Goal: Transaction & Acquisition: Obtain resource

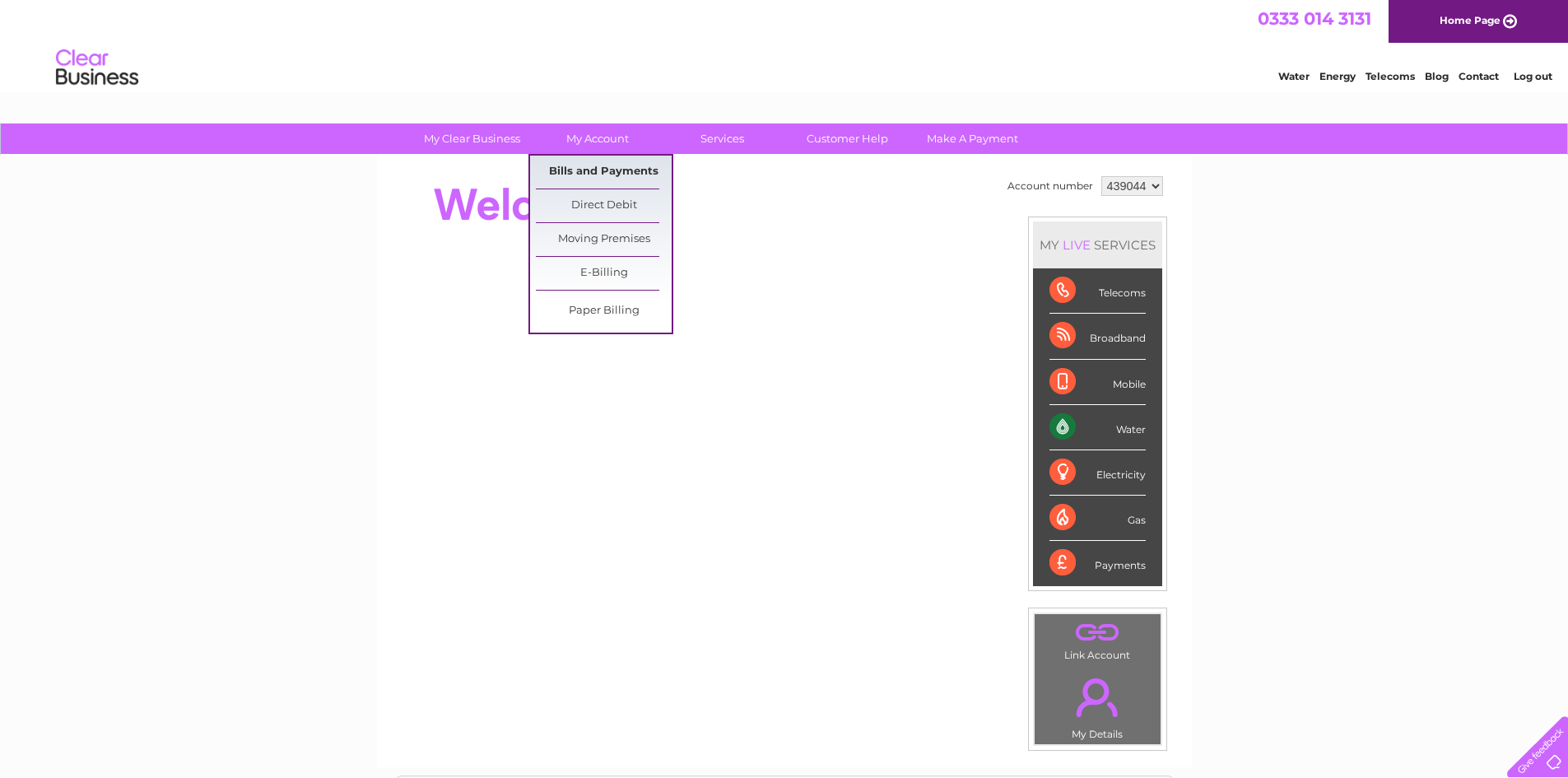
click at [599, 172] on link "Bills and Payments" at bounding box center [604, 172] width 135 height 32
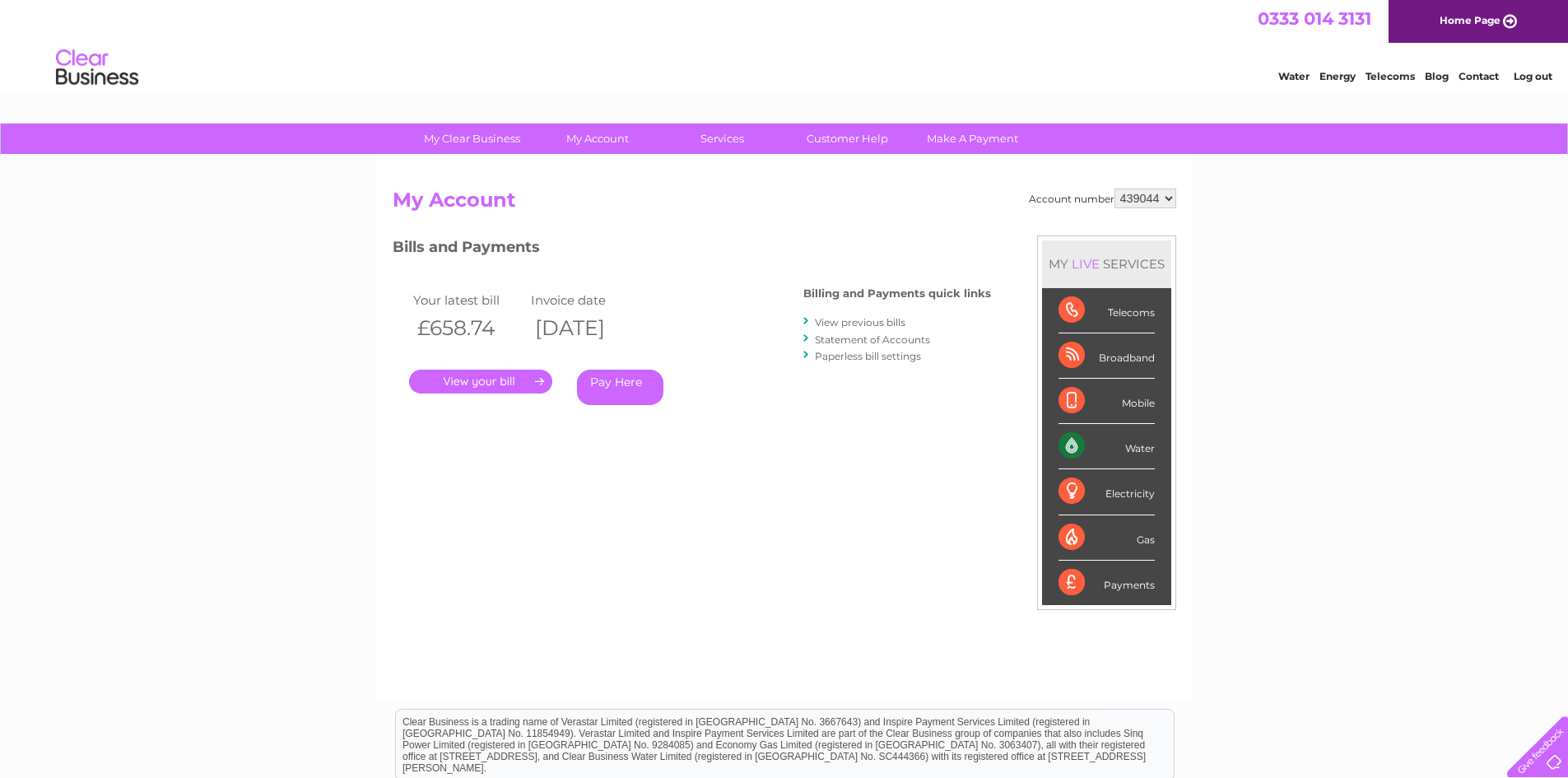
click at [482, 378] on link "." at bounding box center [481, 382] width 143 height 24
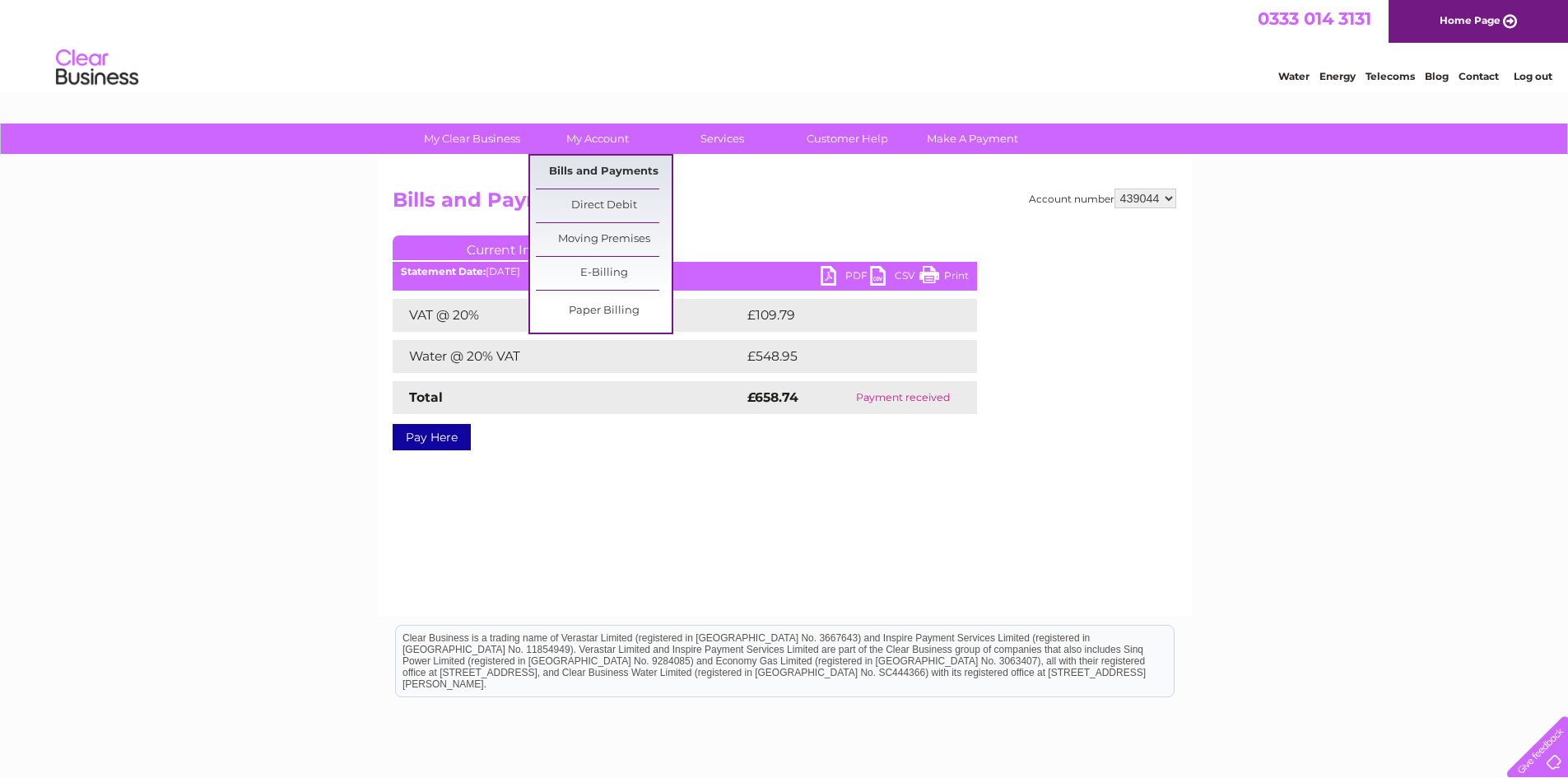
click at [591, 175] on link "Bills and Payments" at bounding box center [604, 172] width 135 height 32
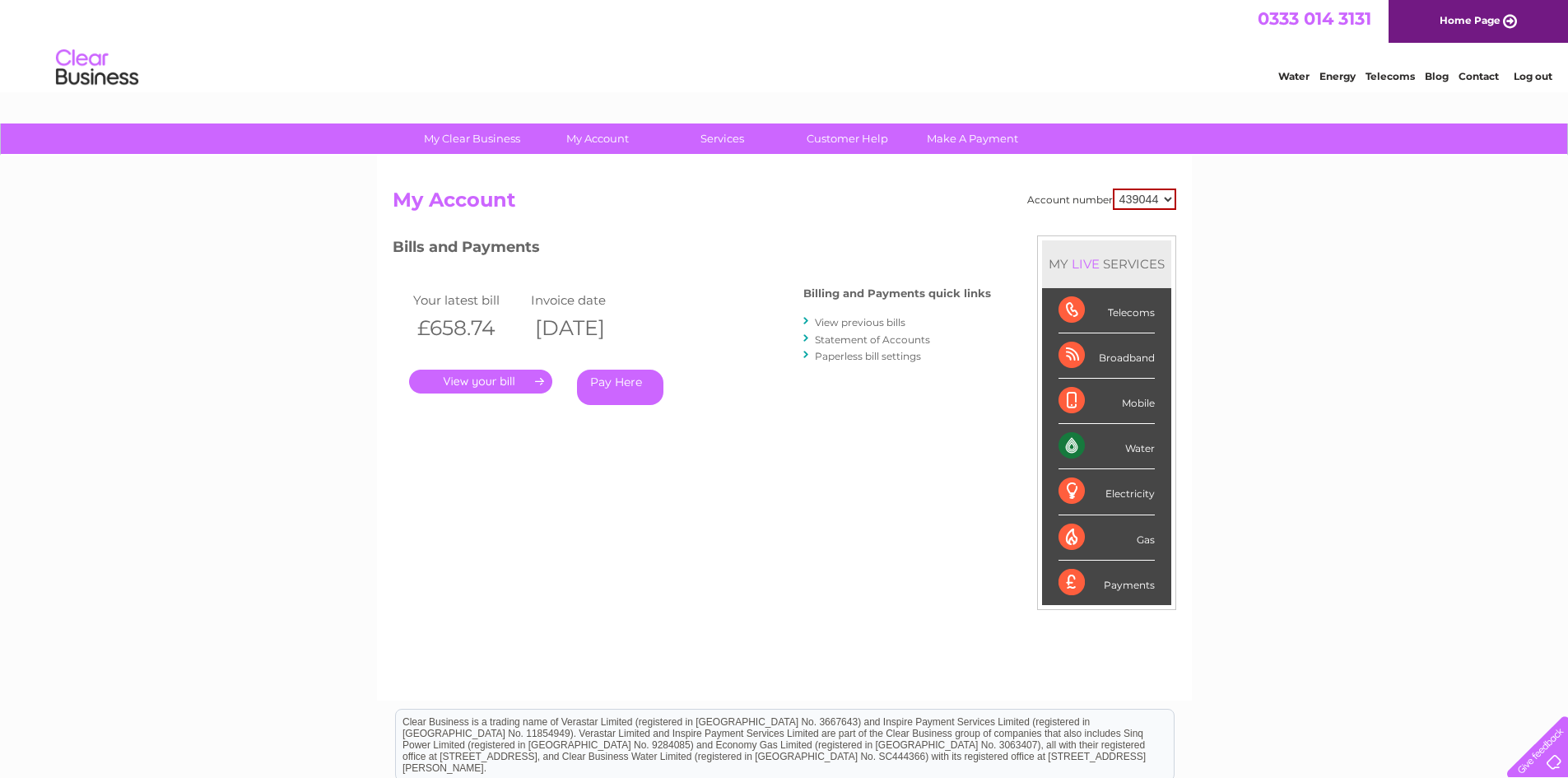
click at [867, 323] on link "View previous bills" at bounding box center [860, 322] width 91 height 12
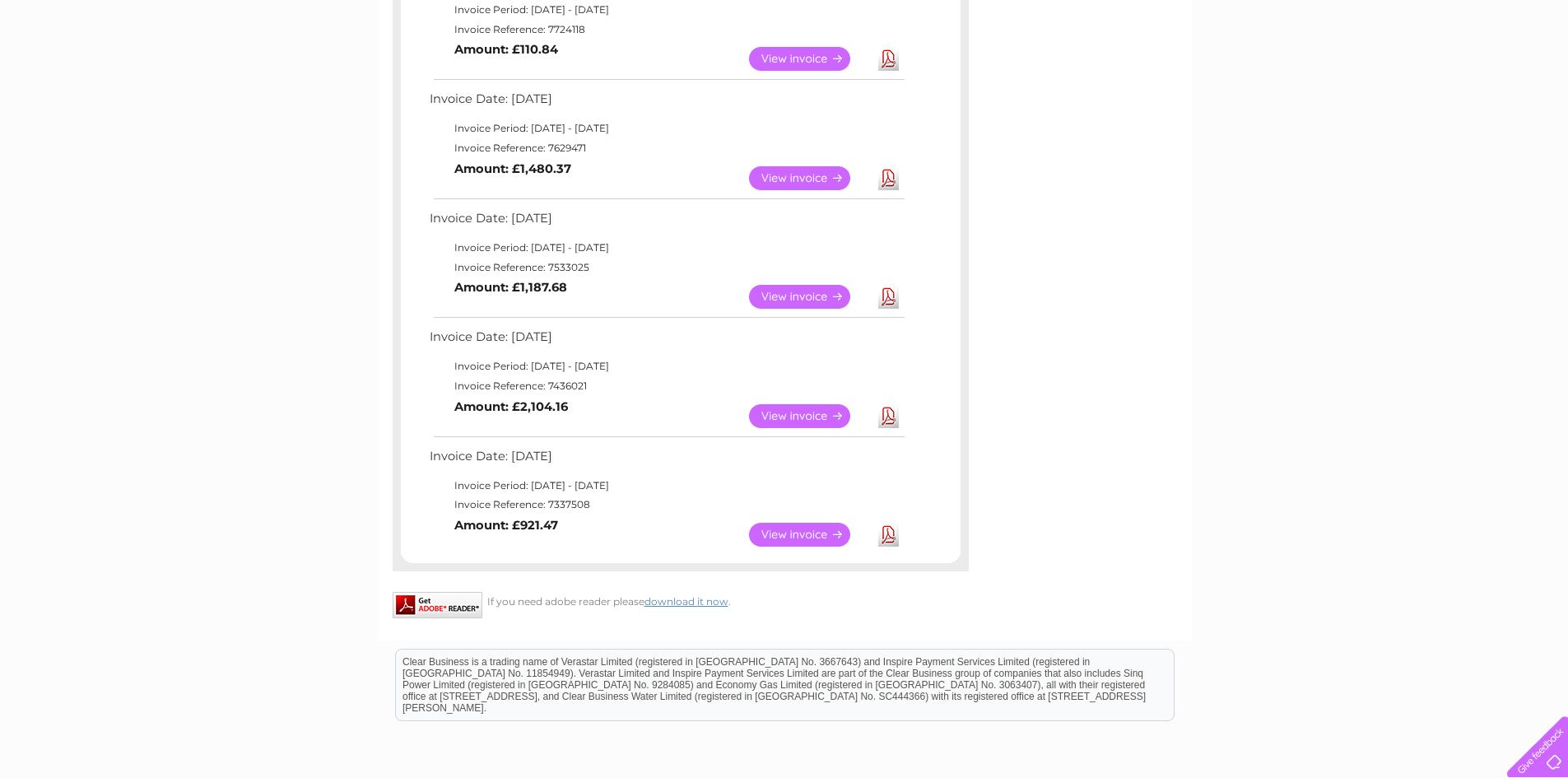
scroll to position [823, 0]
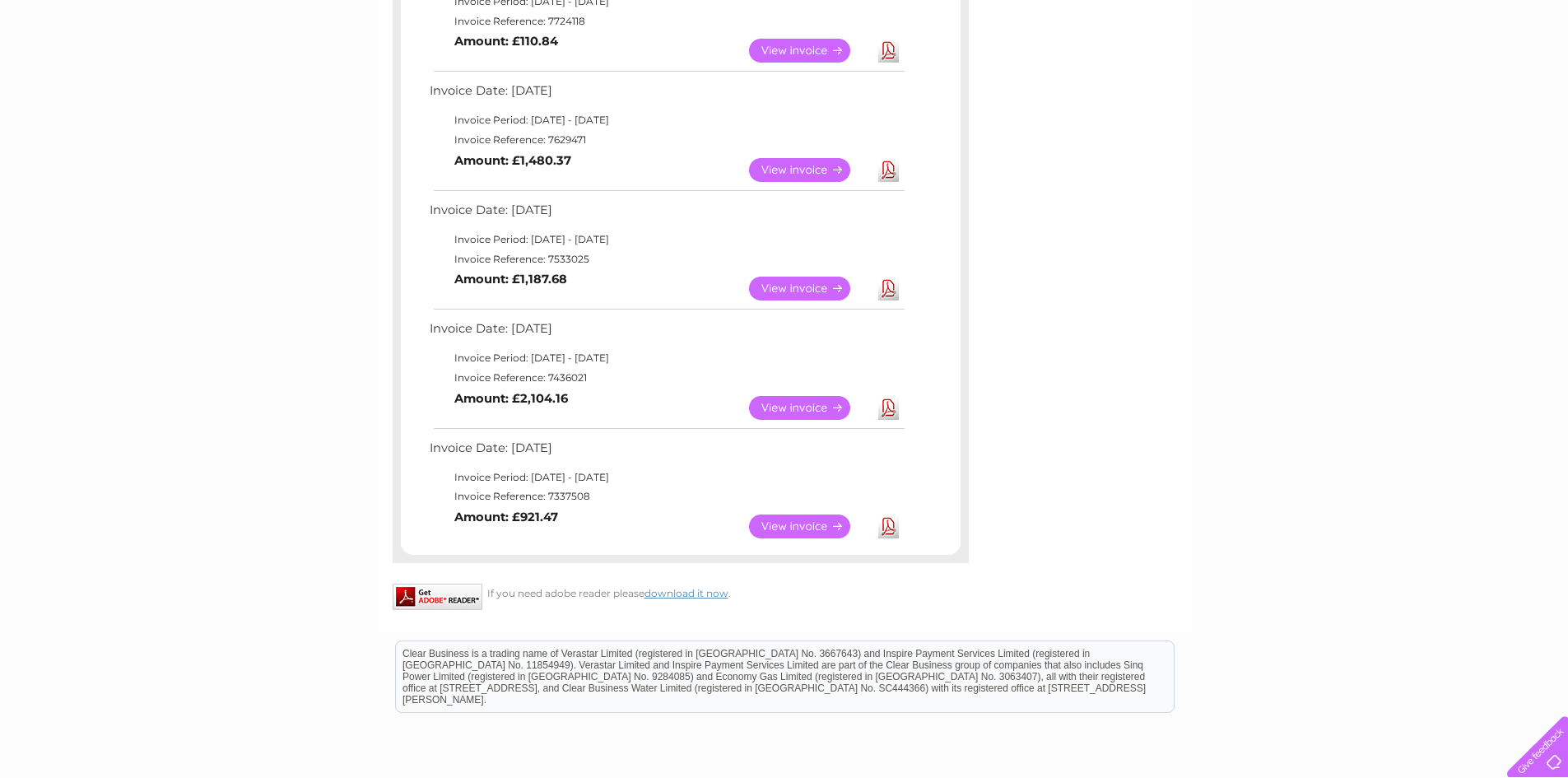
click at [804, 294] on link "View" at bounding box center [809, 289] width 121 height 24
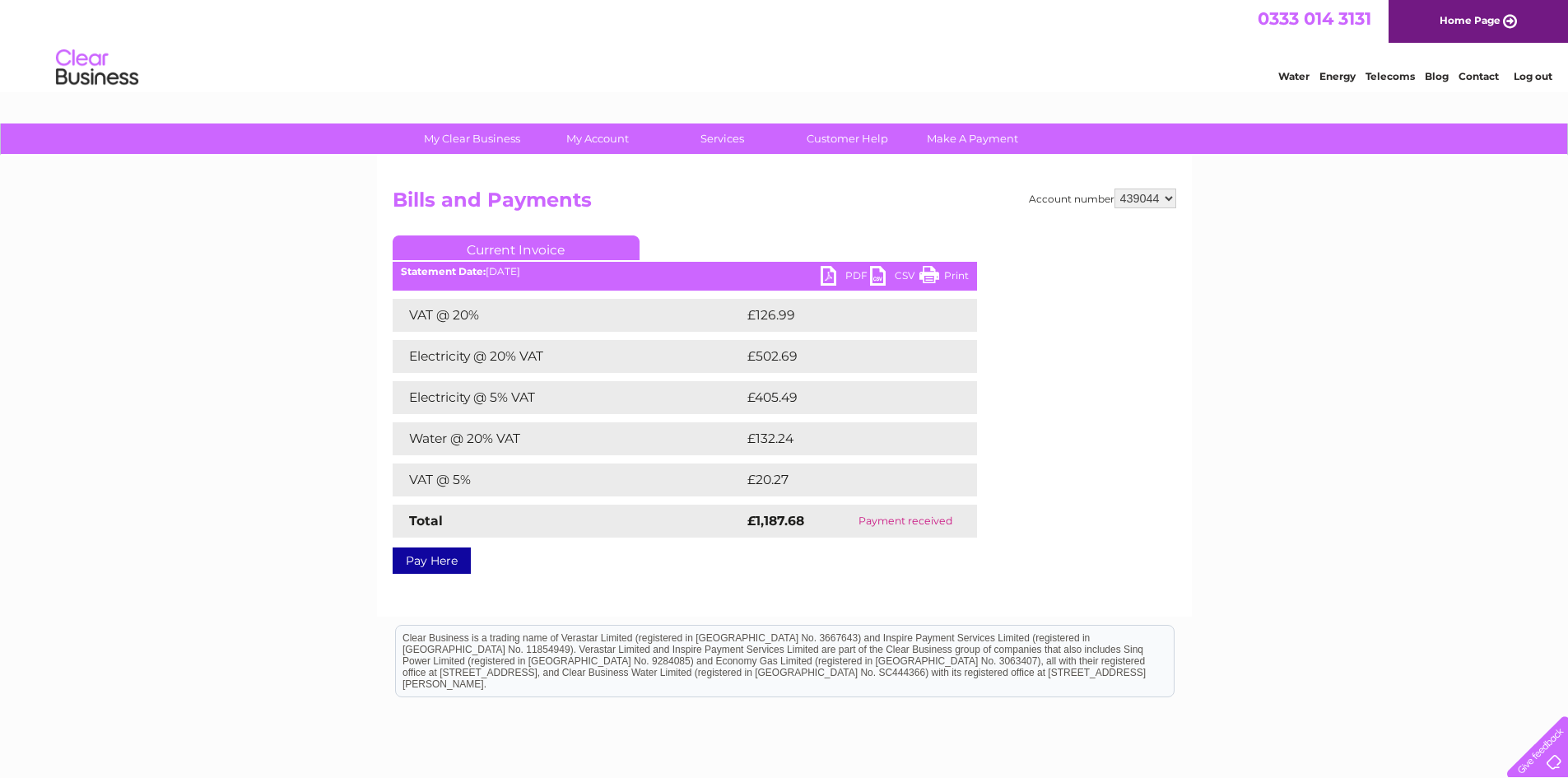
click at [832, 275] on link "PDF" at bounding box center [844, 279] width 49 height 24
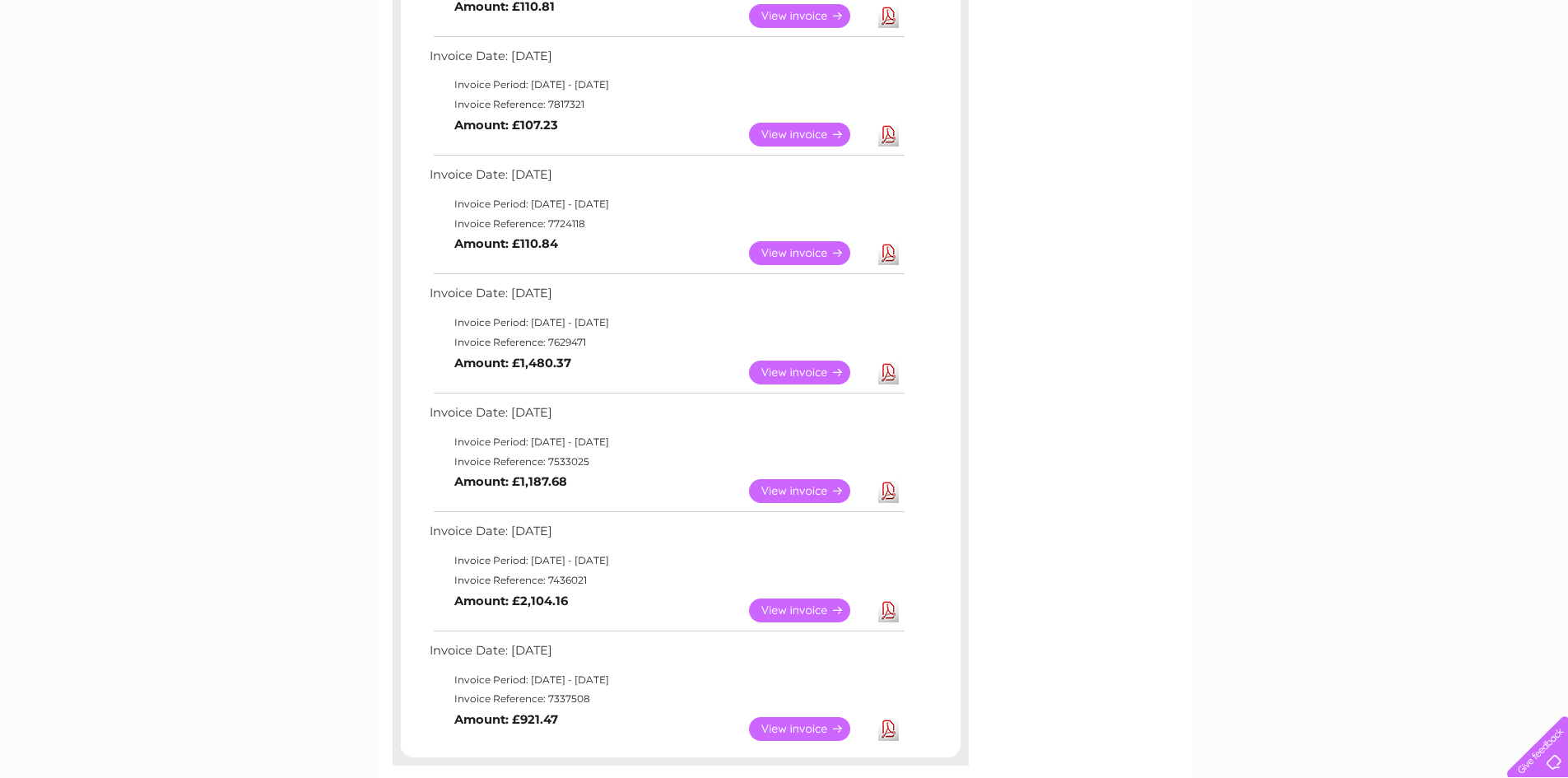
scroll to position [659, 0]
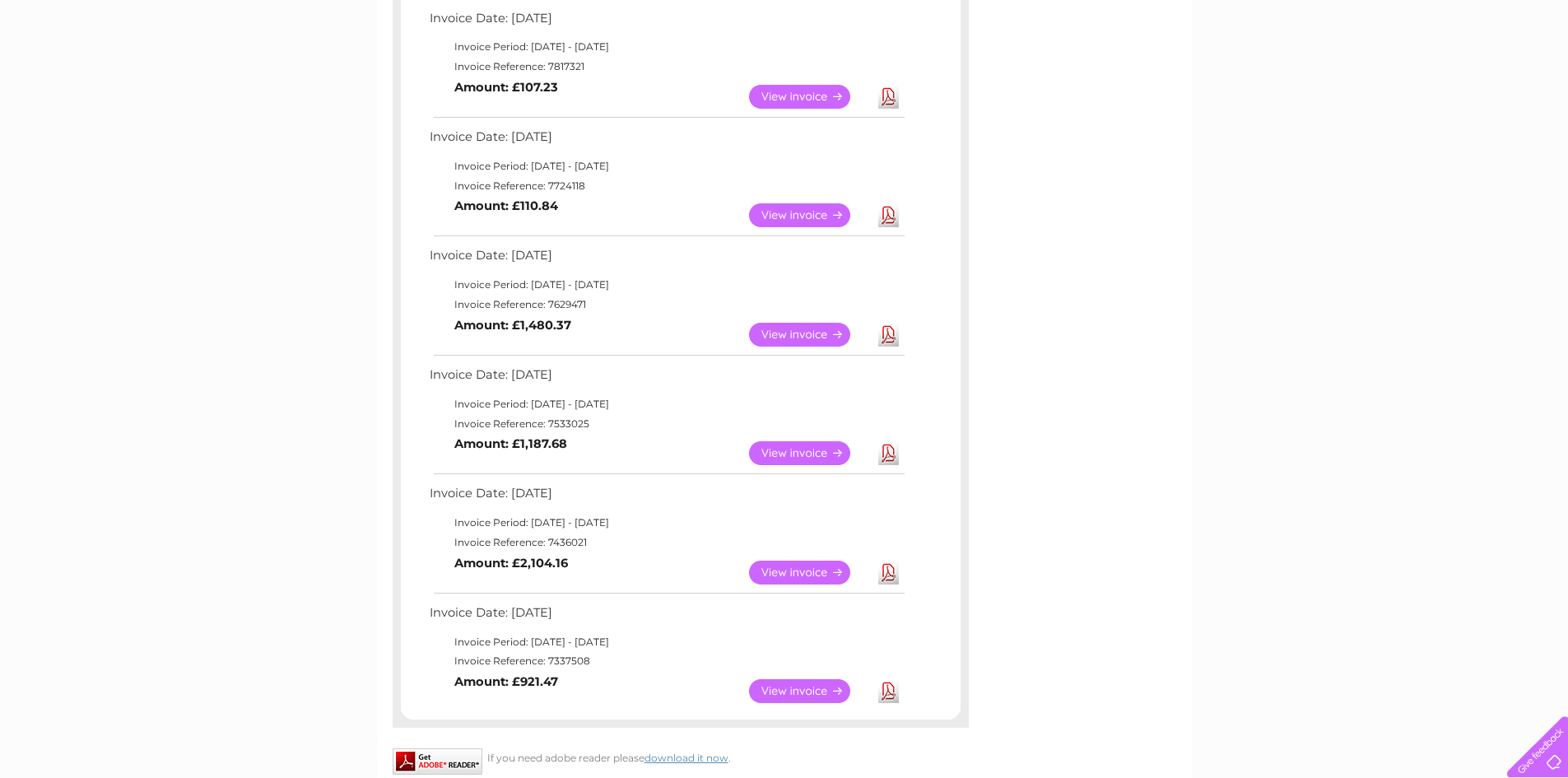
click at [820, 331] on link "View" at bounding box center [809, 335] width 121 height 24
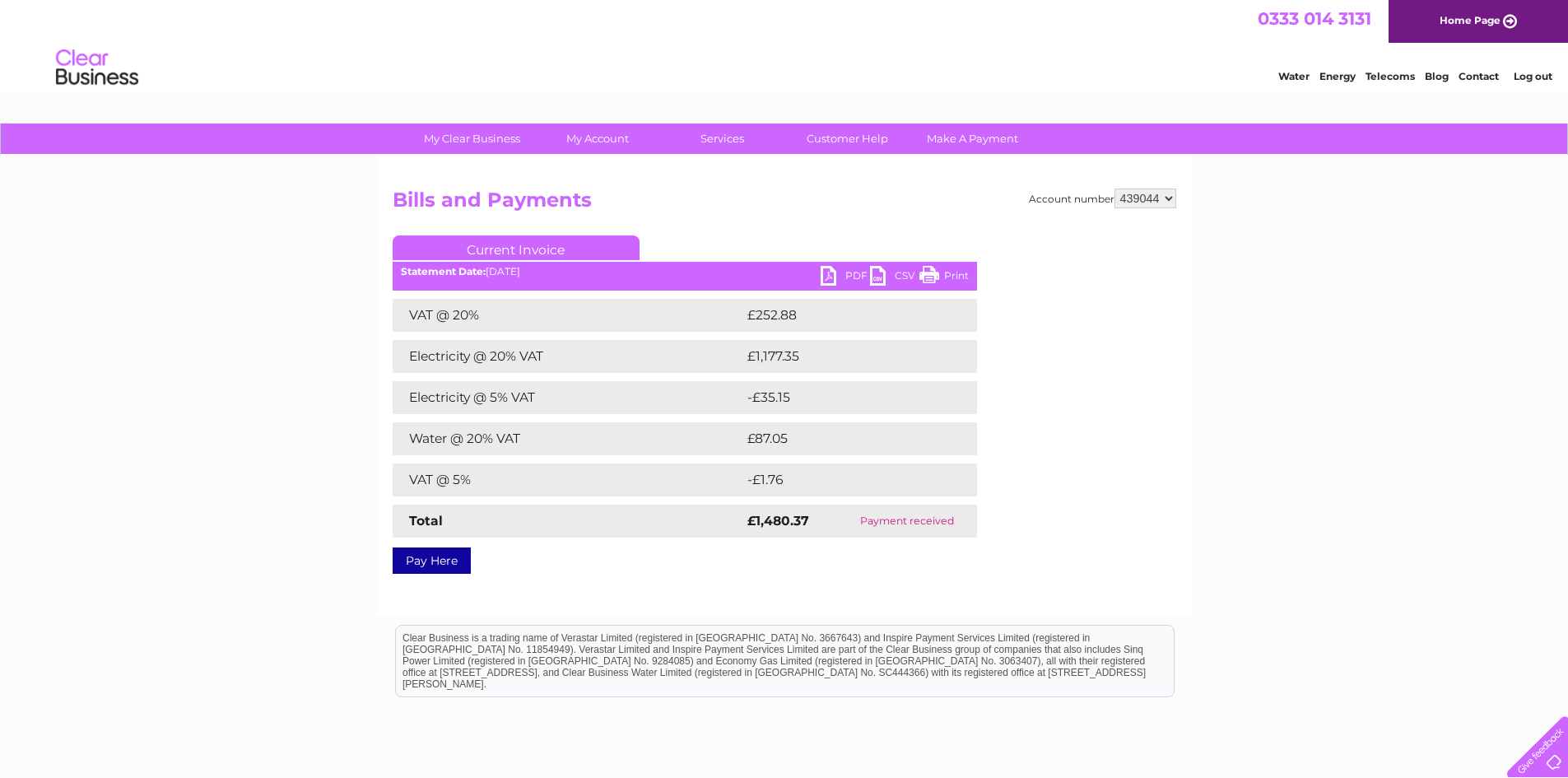
click at [844, 280] on link "PDF" at bounding box center [844, 279] width 49 height 24
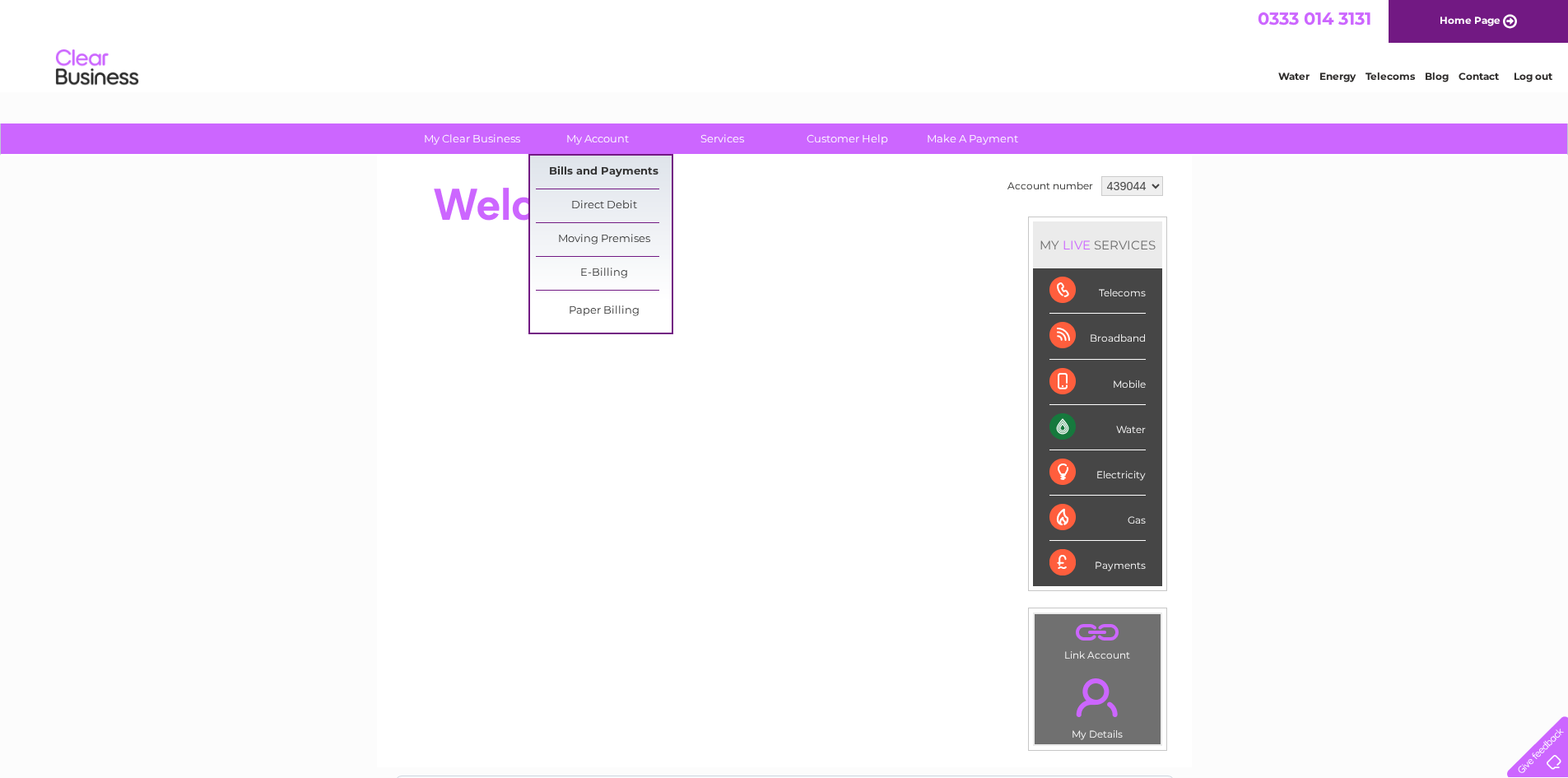
click at [606, 165] on link "Bills and Payments" at bounding box center [604, 172] width 135 height 32
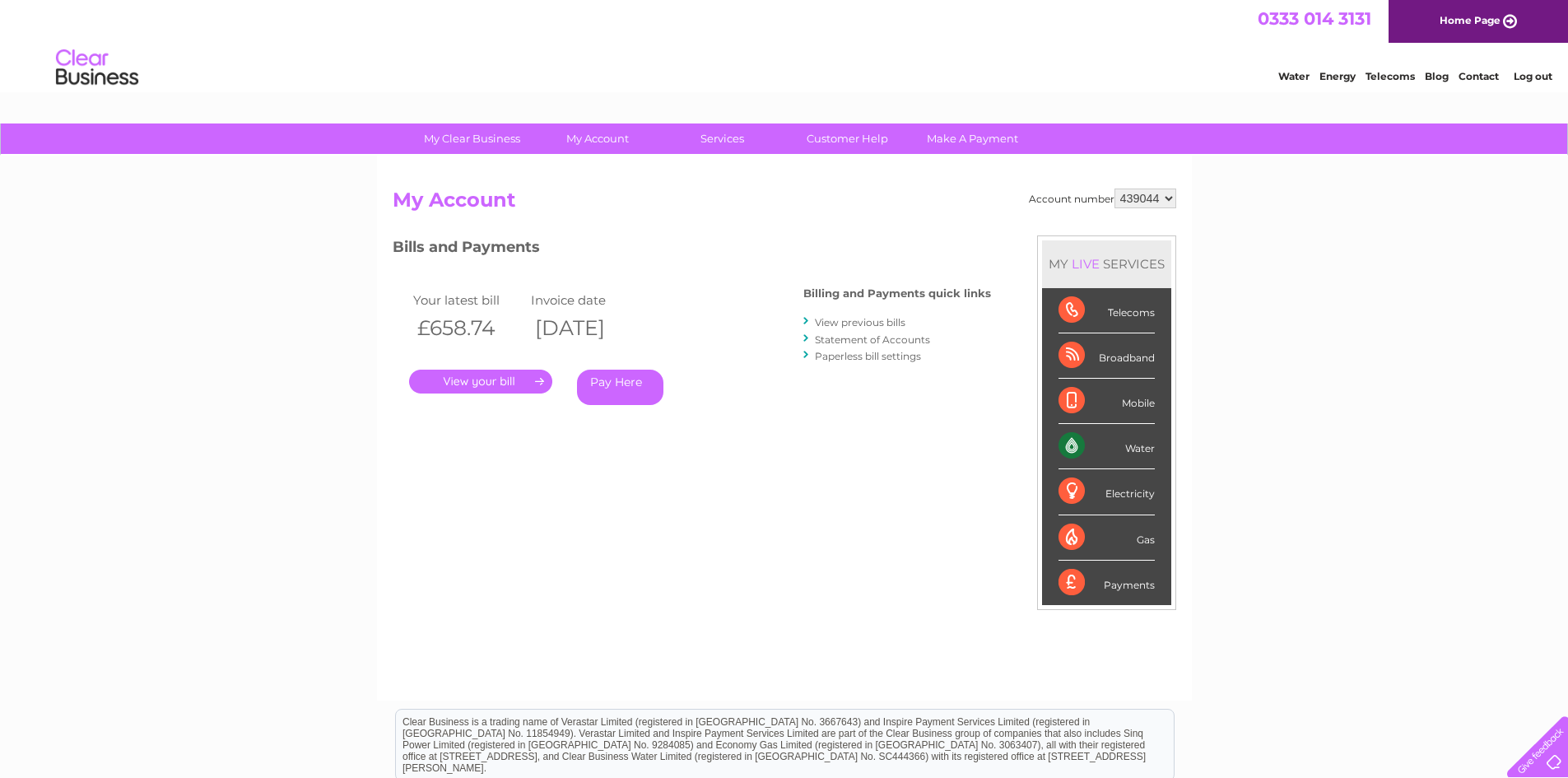
click at [891, 322] on link "View previous bills" at bounding box center [860, 322] width 91 height 12
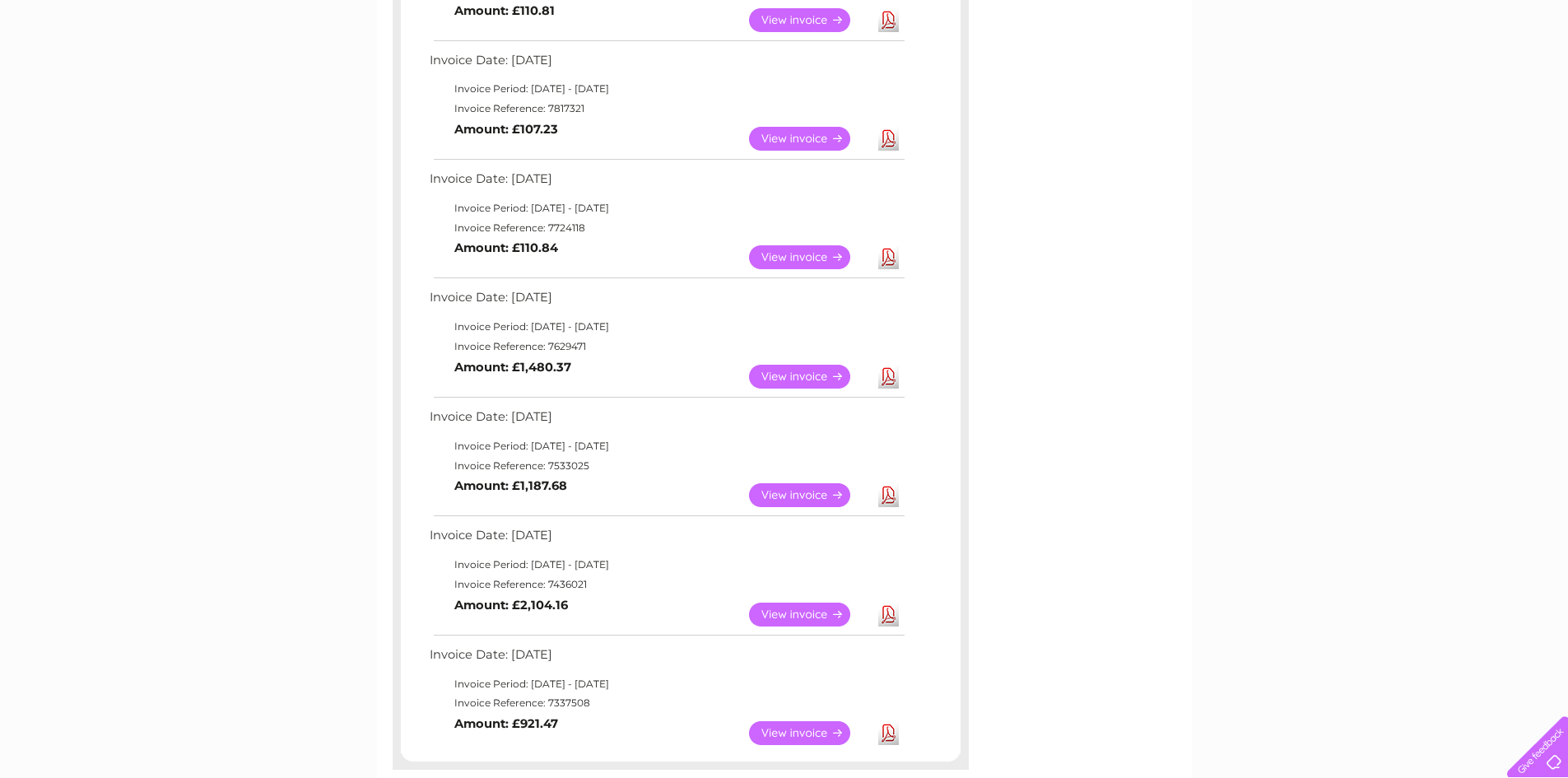
scroll to position [577, 0]
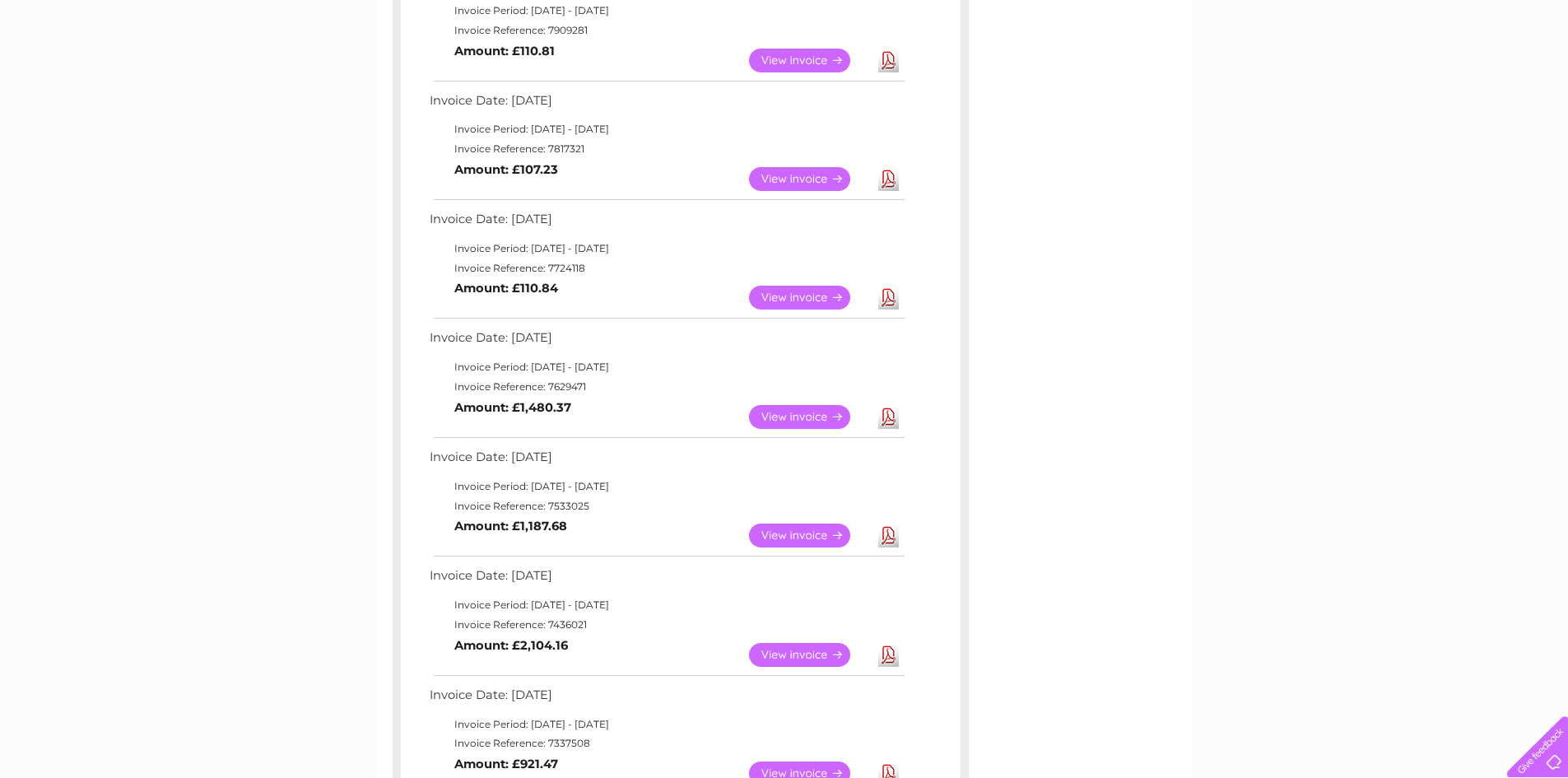
click at [811, 303] on link "View" at bounding box center [809, 298] width 121 height 24
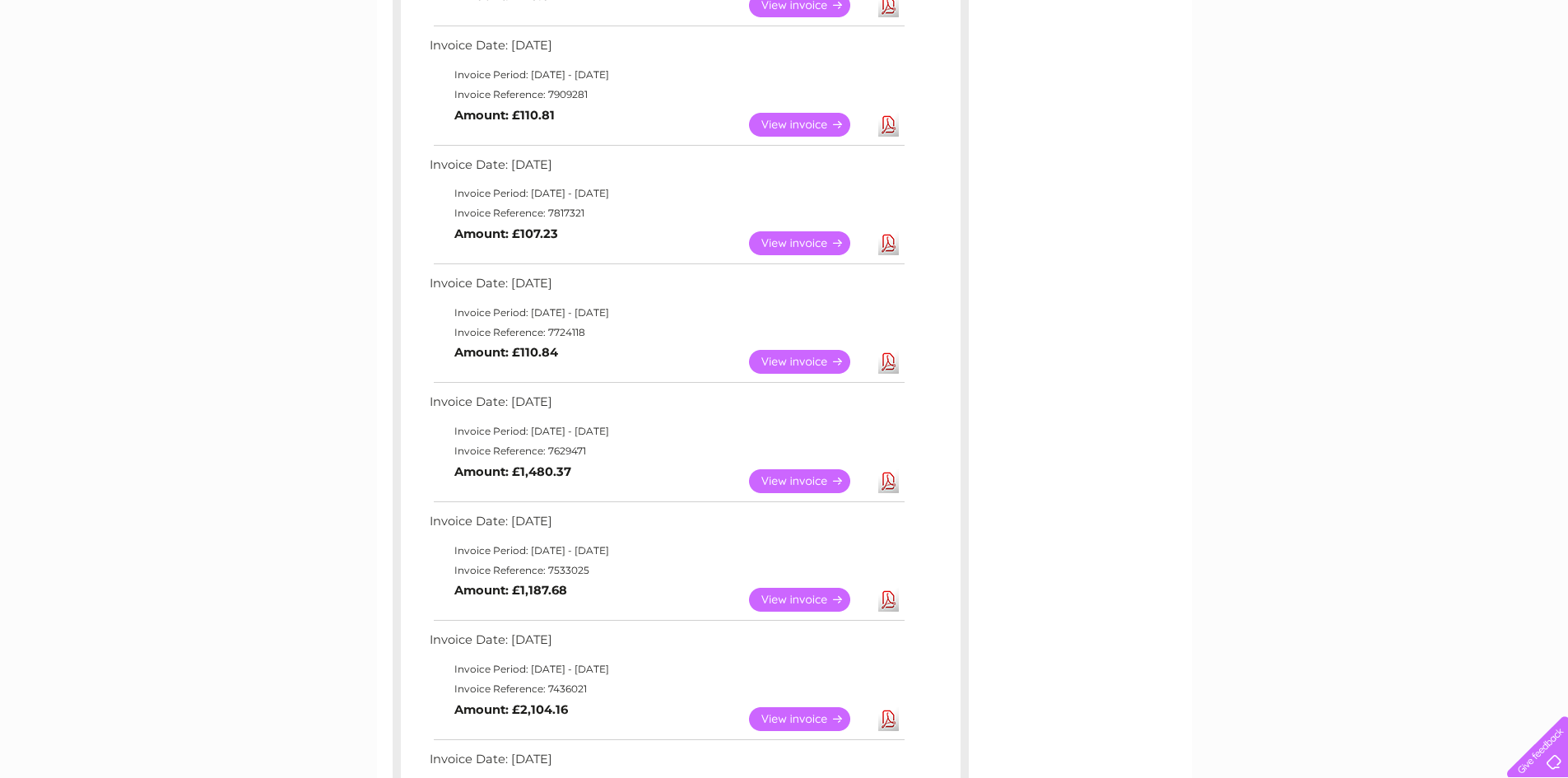
scroll to position [741, 0]
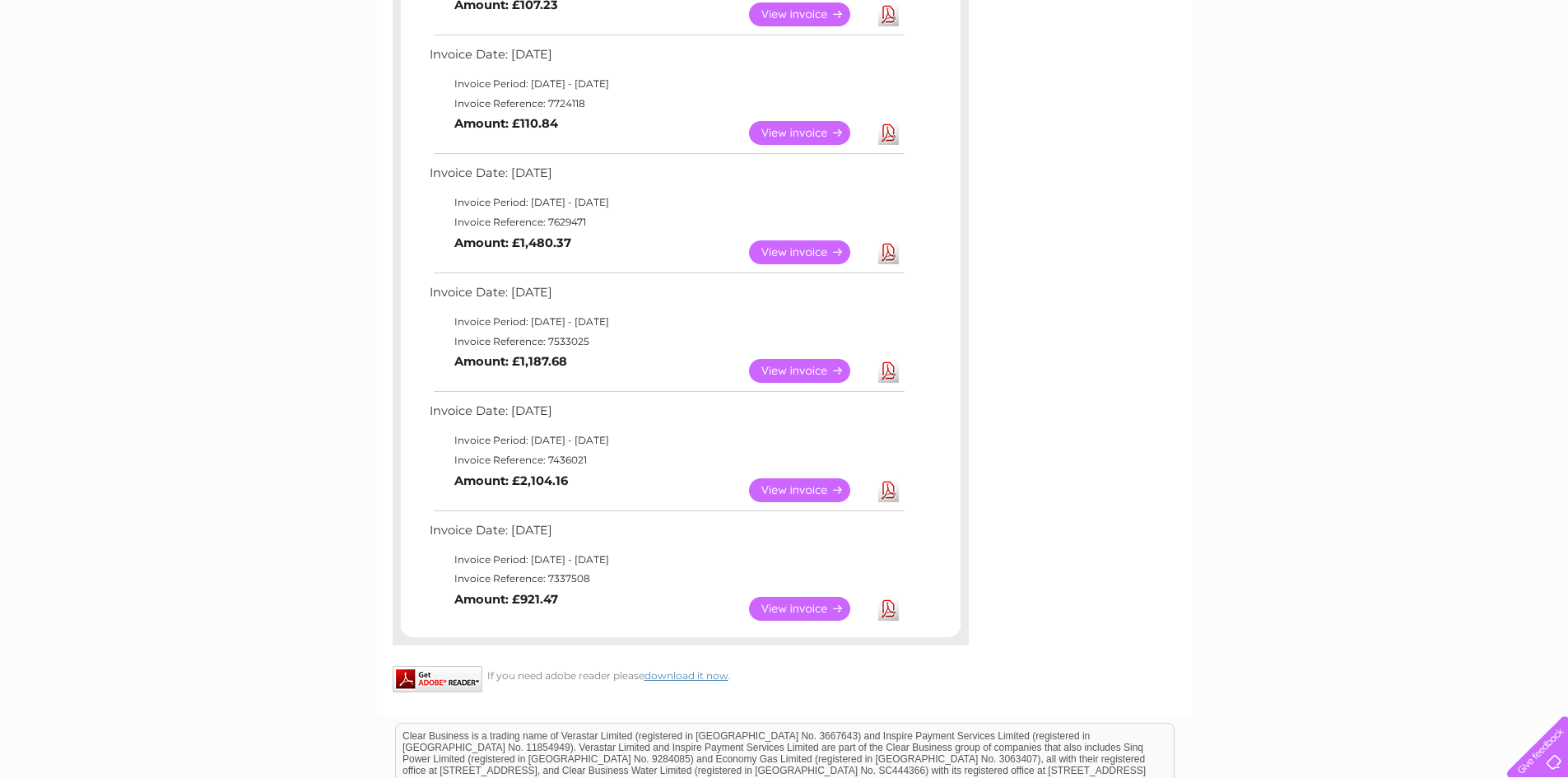
click at [790, 255] on link "View" at bounding box center [809, 253] width 121 height 24
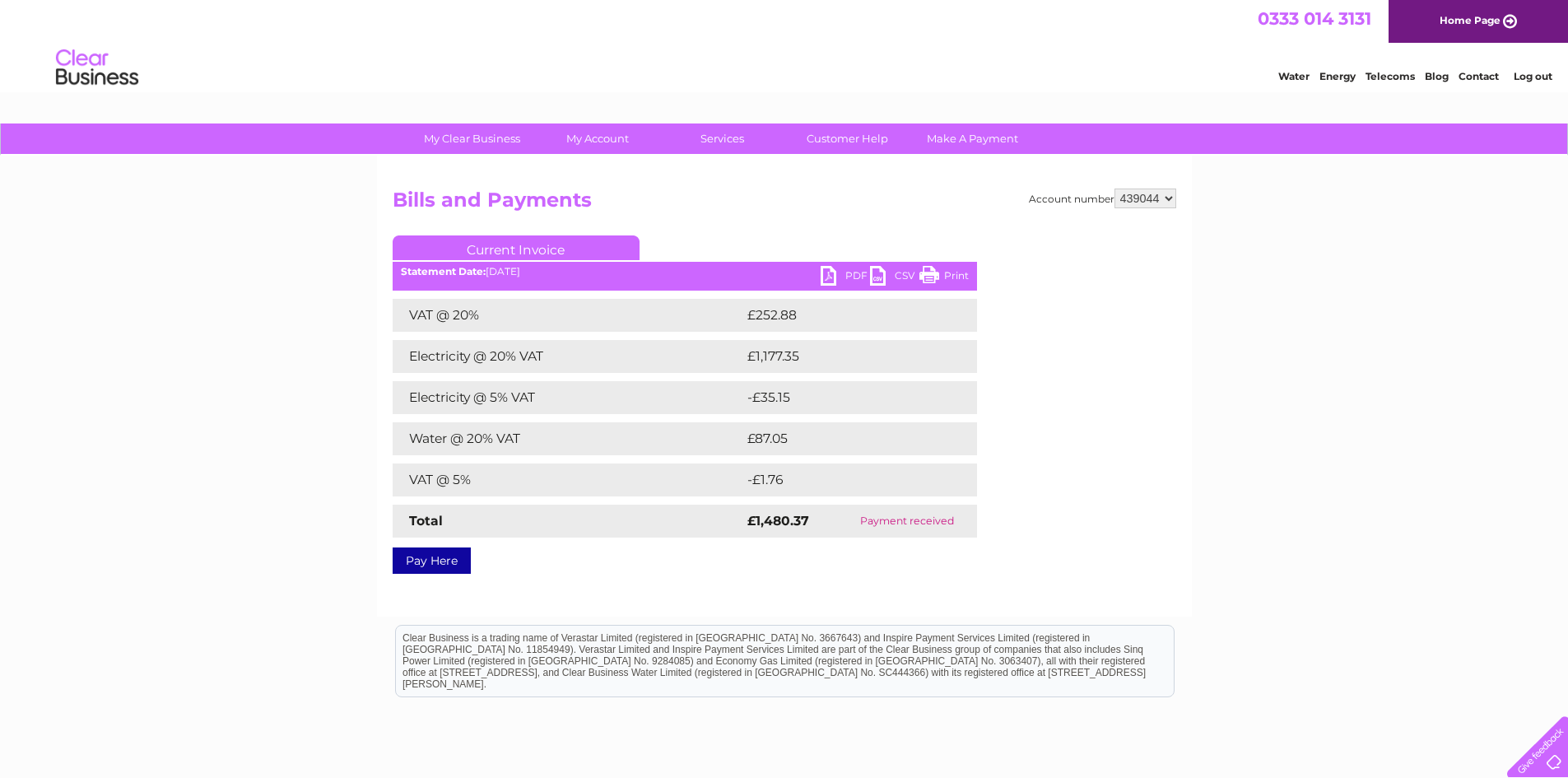
click at [853, 268] on link "PDF" at bounding box center [844, 279] width 49 height 24
click at [842, 281] on link "PDF" at bounding box center [844, 279] width 49 height 24
